Goal: Transaction & Acquisition: Purchase product/service

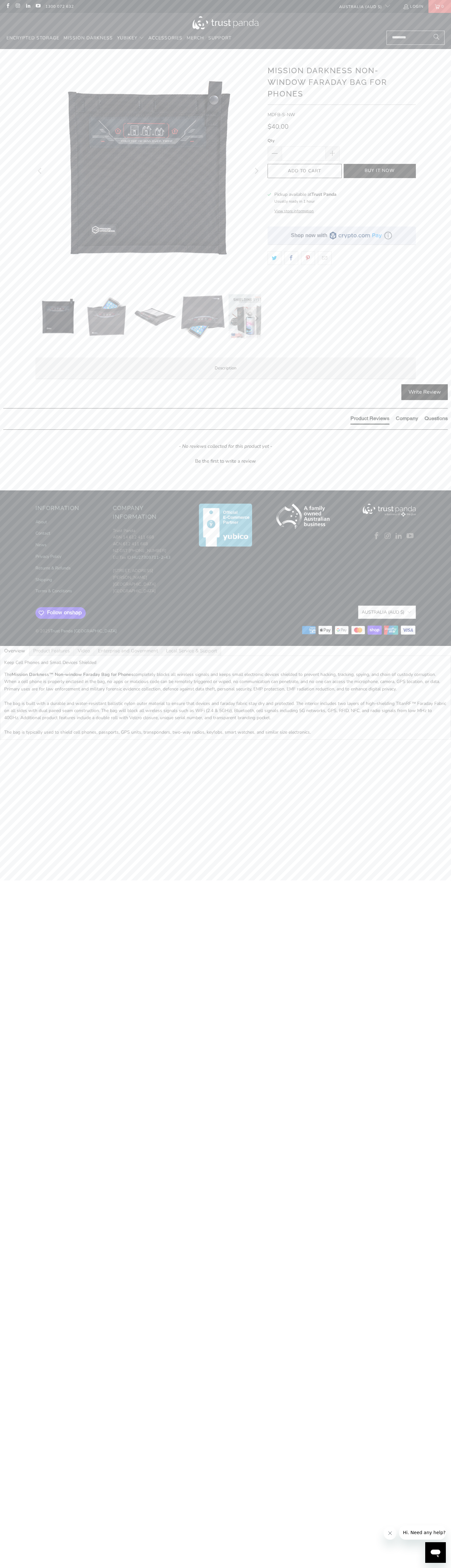
click at [305, 171] on icon "button" at bounding box center [304, 171] width 10 height 10
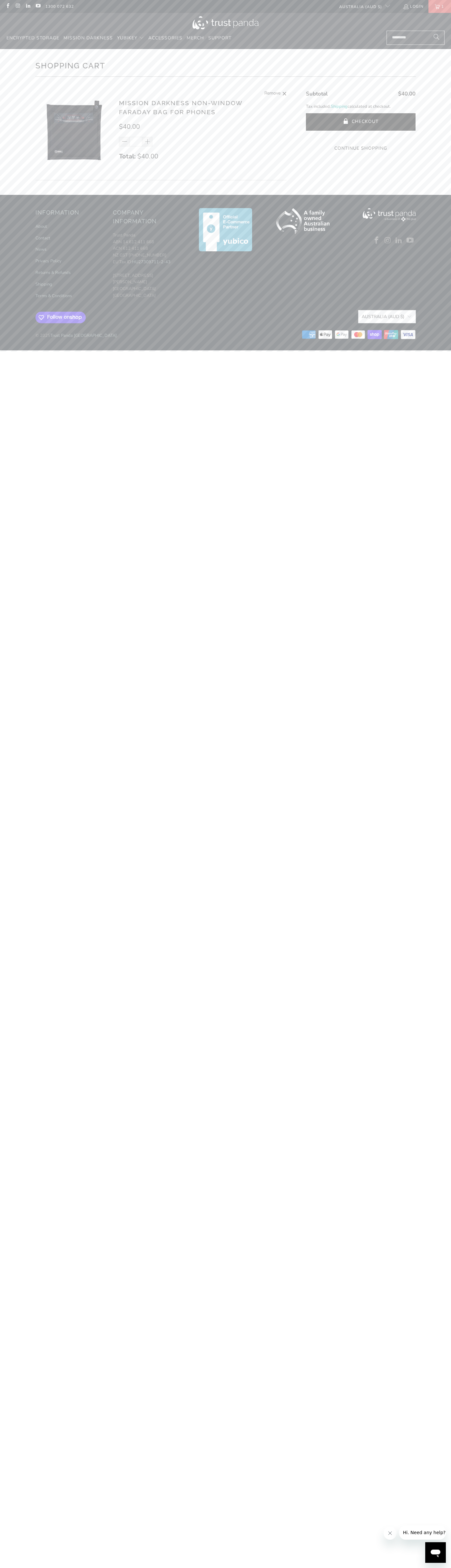
click at [359, 336] on icon at bounding box center [358, 334] width 2 height 4
click at [361, 122] on button "Checkout" at bounding box center [360, 122] width 109 height 17
click at [272, 93] on span "Remove" at bounding box center [272, 94] width 16 height 8
type input "*"
